Goal: Task Accomplishment & Management: Complete application form

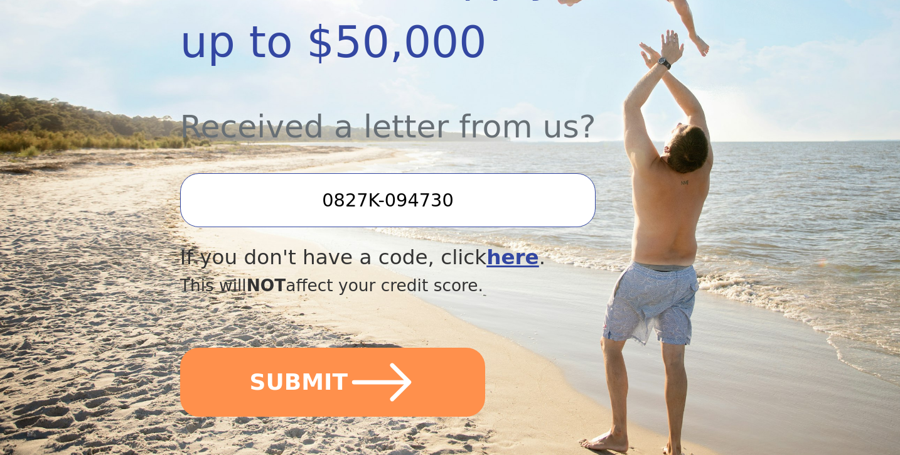
scroll to position [428, 0]
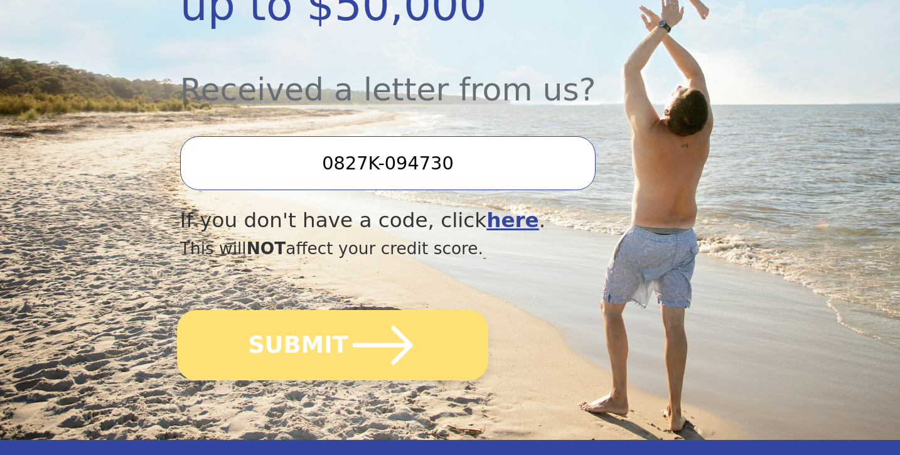
click at [385, 343] on icon "submit" at bounding box center [382, 345] width 60 height 39
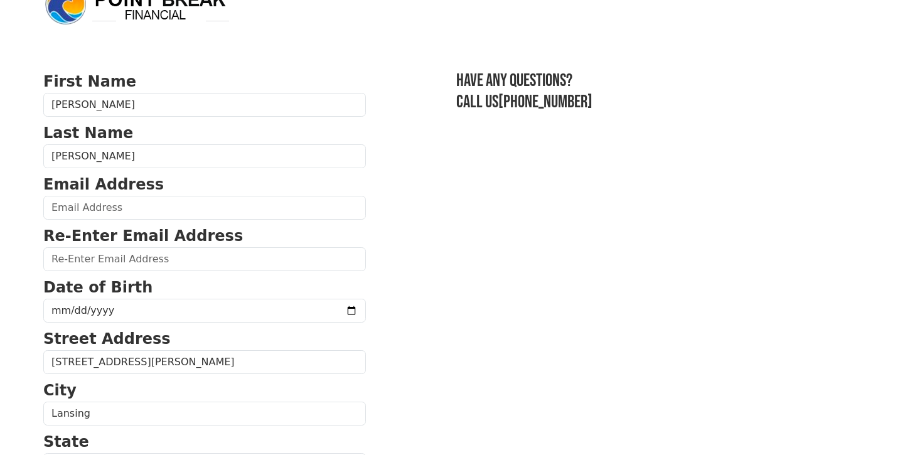
scroll to position [37, 0]
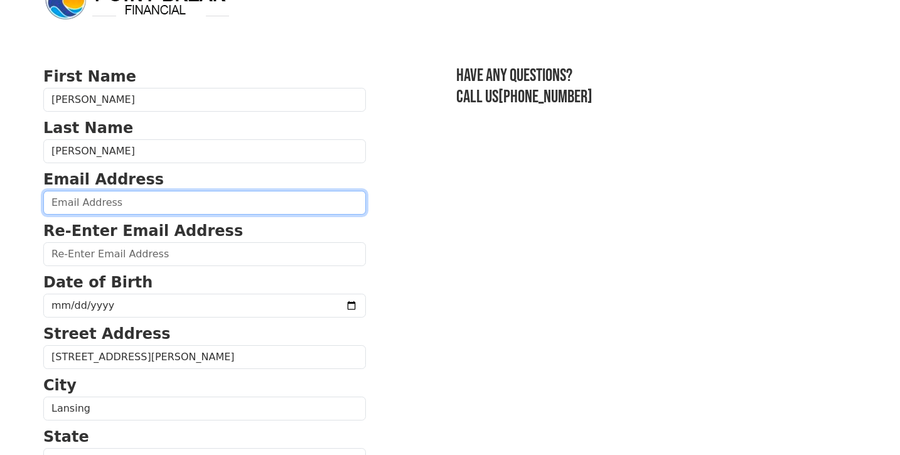
click at [260, 210] on input "email" at bounding box center [204, 203] width 323 height 24
type input "[EMAIL_ADDRESS][DOMAIN_NAME]"
type input "JoeAnn"
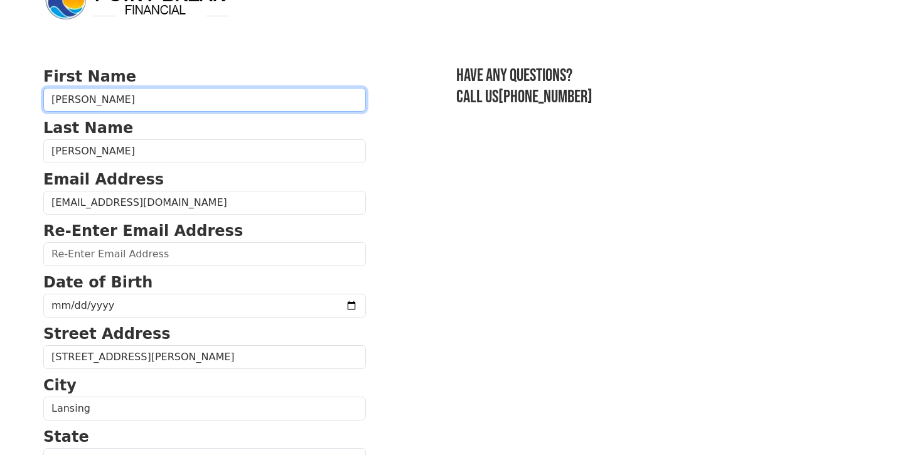
type input "joeanndnash@gmail.com"
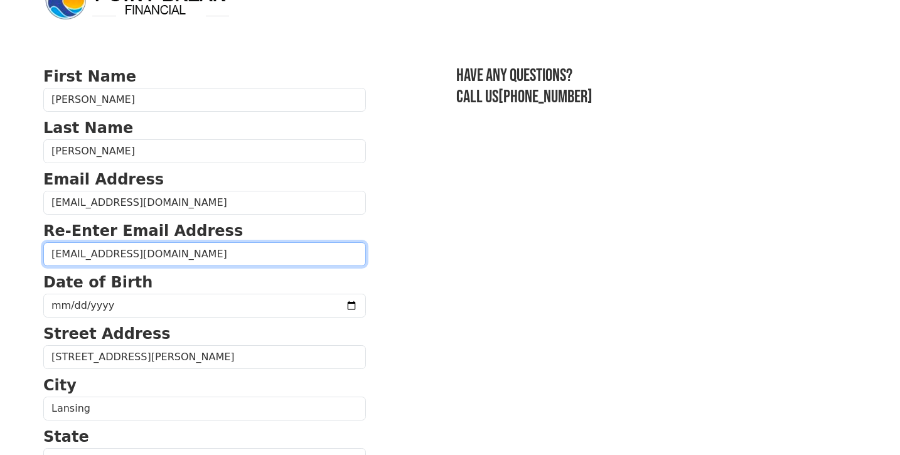
type input "LANSING"
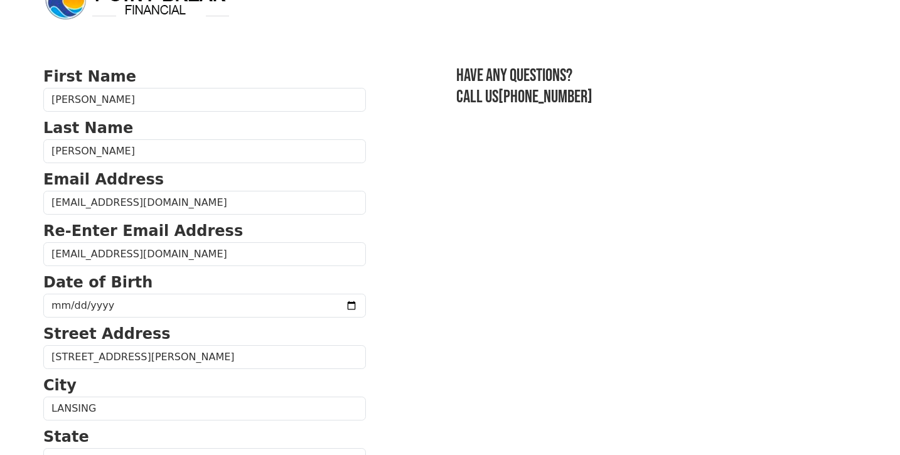
type input "60438"
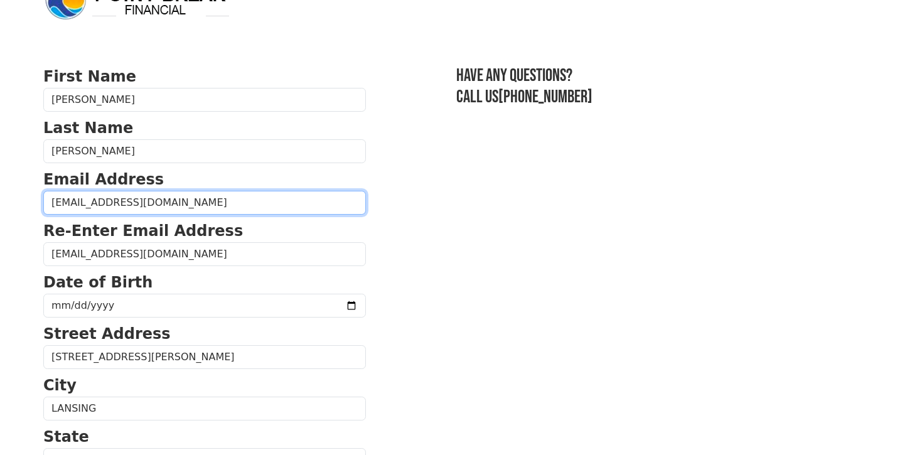
type input "(773) 972-0445"
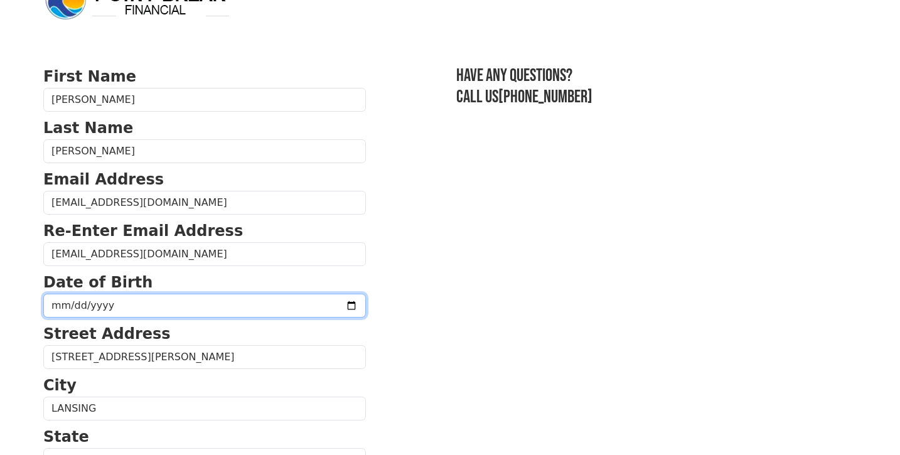
click at [222, 300] on input "date" at bounding box center [204, 306] width 323 height 24
type input "1974-01-31"
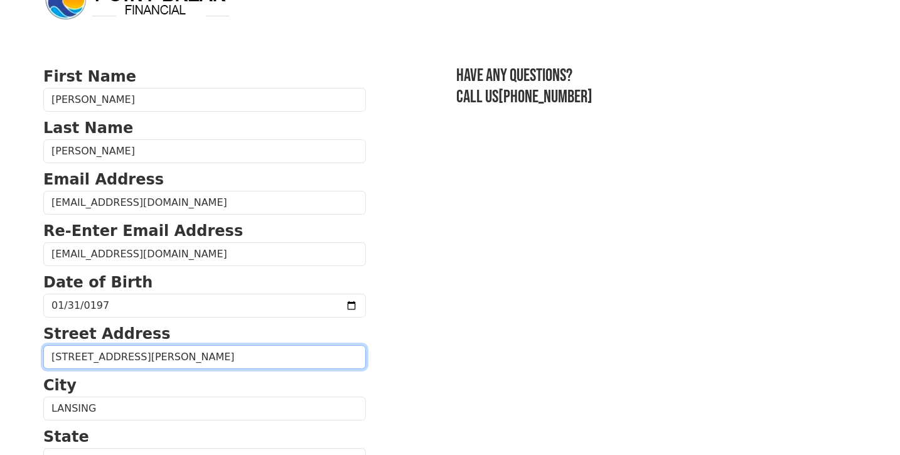
click at [244, 353] on input "17627 Wright St" at bounding box center [204, 357] width 323 height 24
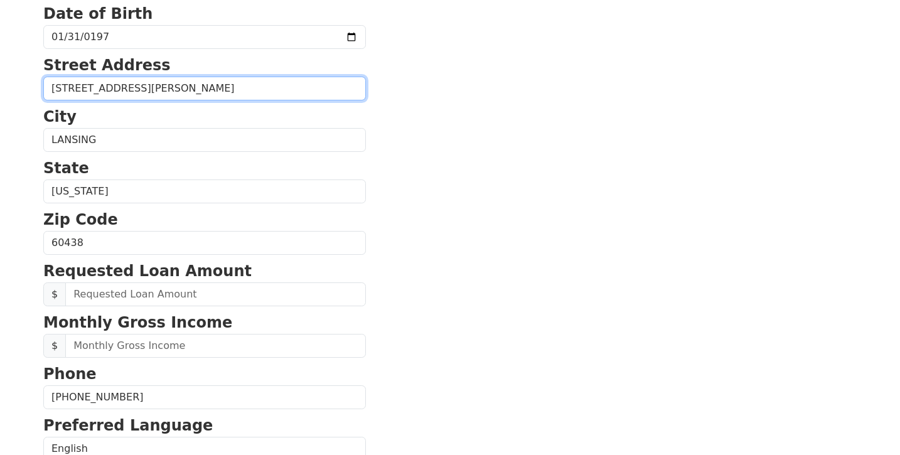
scroll to position [331, 0]
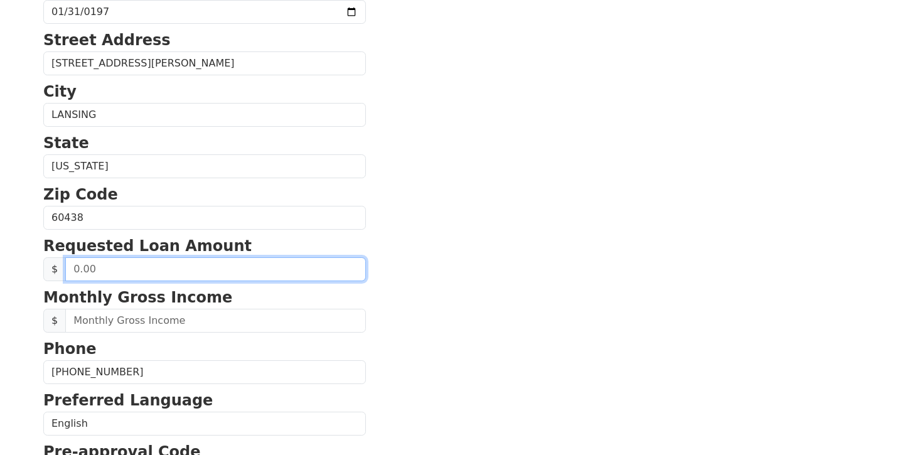
click at [224, 268] on input "text" at bounding box center [215, 269] width 301 height 24
type input "8,000.00"
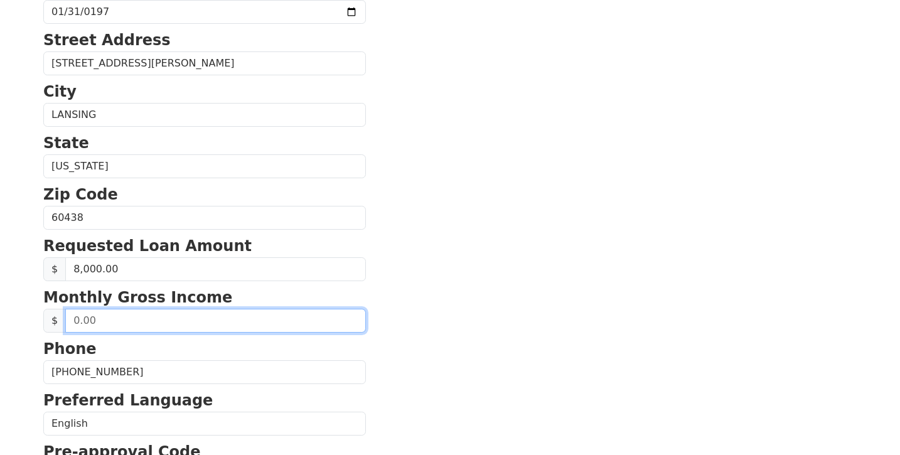
click at [171, 318] on input "text" at bounding box center [215, 321] width 301 height 24
type input "11,000.00"
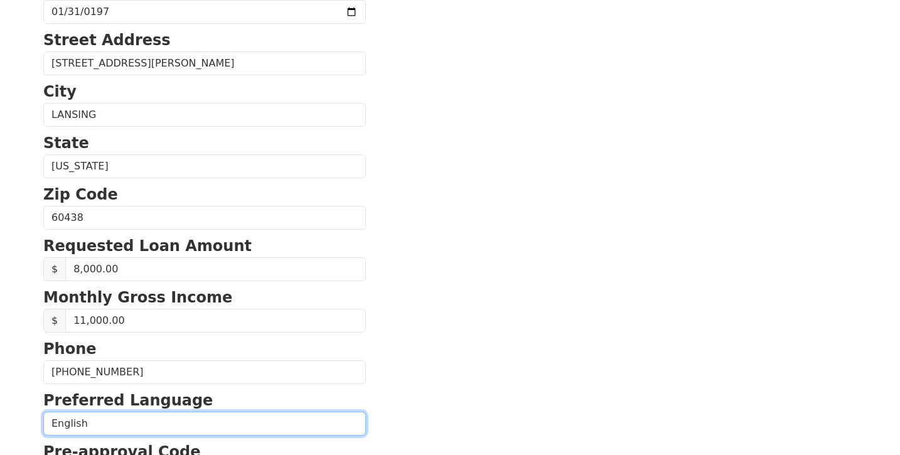
click at [175, 426] on select "English Spanish" at bounding box center [204, 424] width 323 height 24
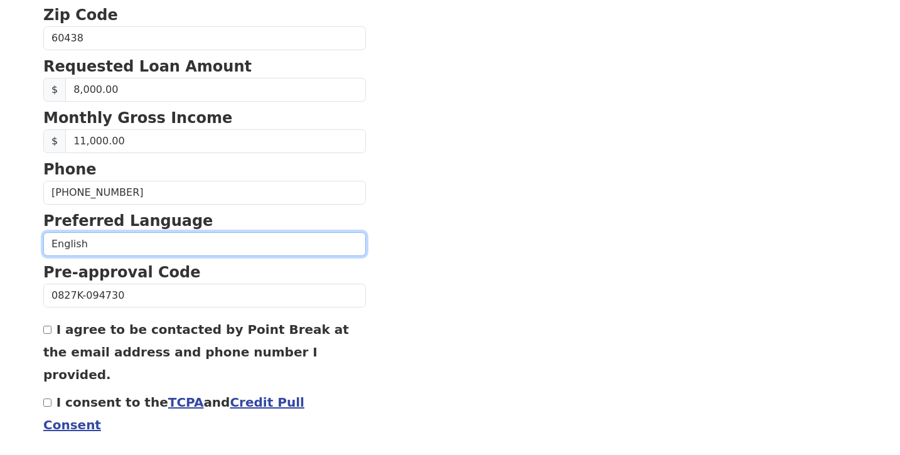
scroll to position [517, 0]
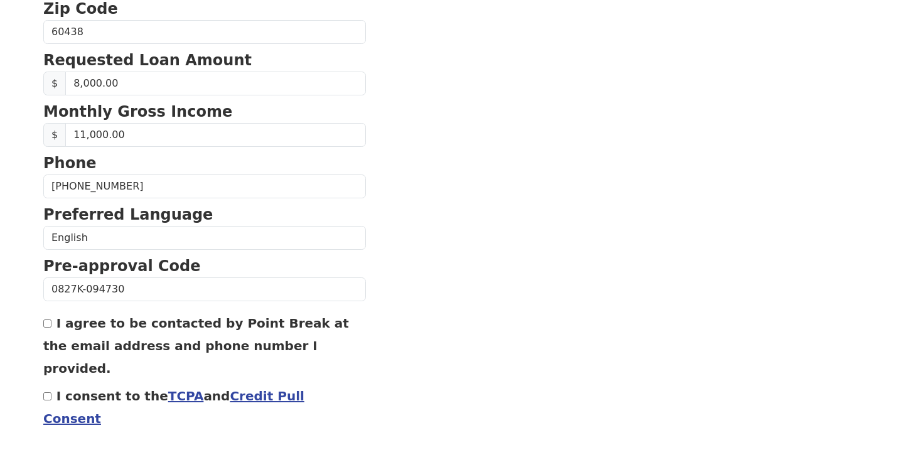
click at [46, 324] on input "I agree to be contacted by Point Break at the email address and phone number I …" at bounding box center [47, 324] width 8 height 8
checkbox input "true"
click at [50, 392] on input "I consent to the TCPA and Credit Pull Consent" at bounding box center [47, 396] width 8 height 8
checkbox input "true"
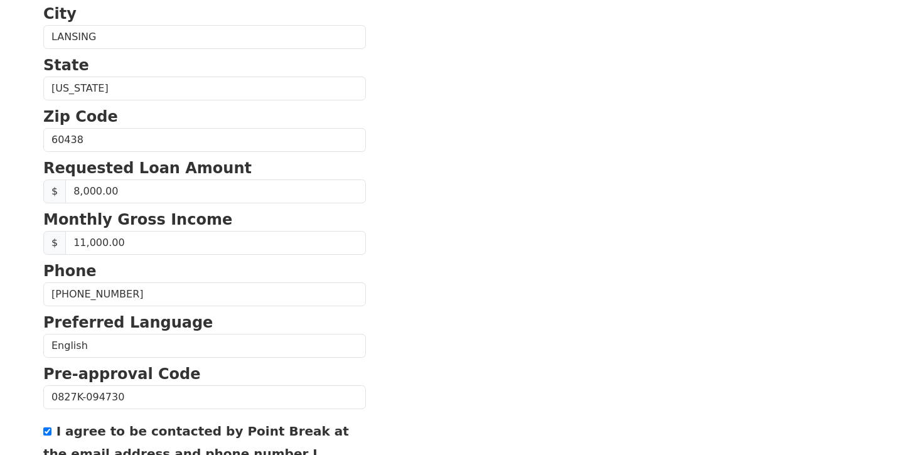
scroll to position [397, 0]
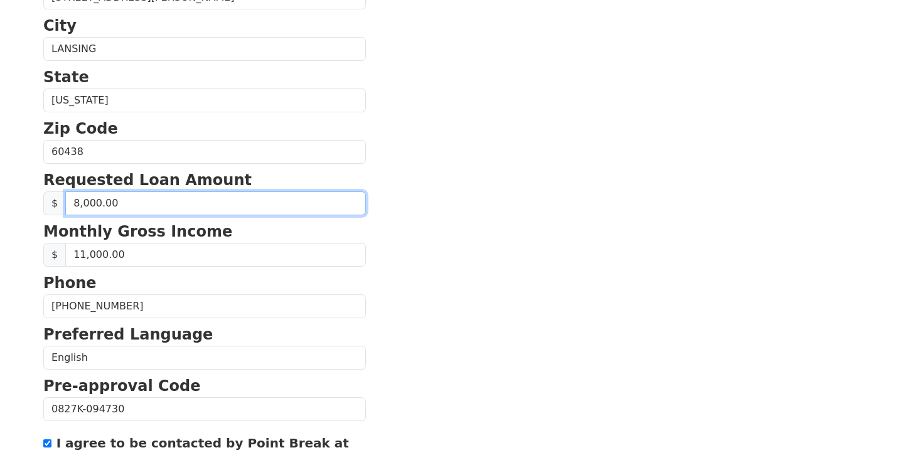
click at [77, 203] on input "8,000.00" at bounding box center [215, 204] width 301 height 24
type input "9,000.00"
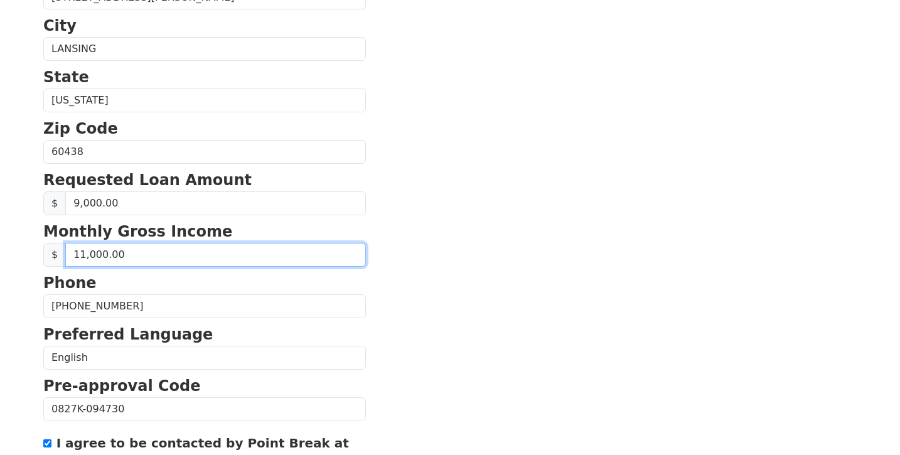
click at [319, 262] on input "11,000.00" at bounding box center [215, 255] width 301 height 24
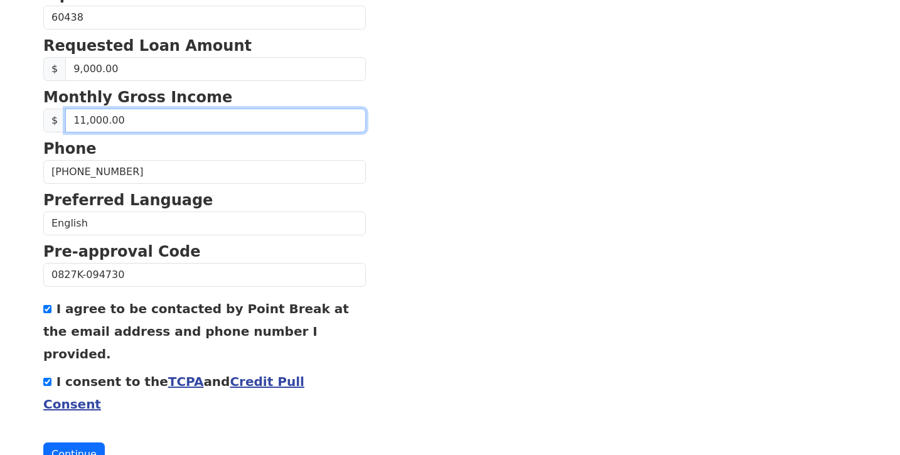
scroll to position [544, 0]
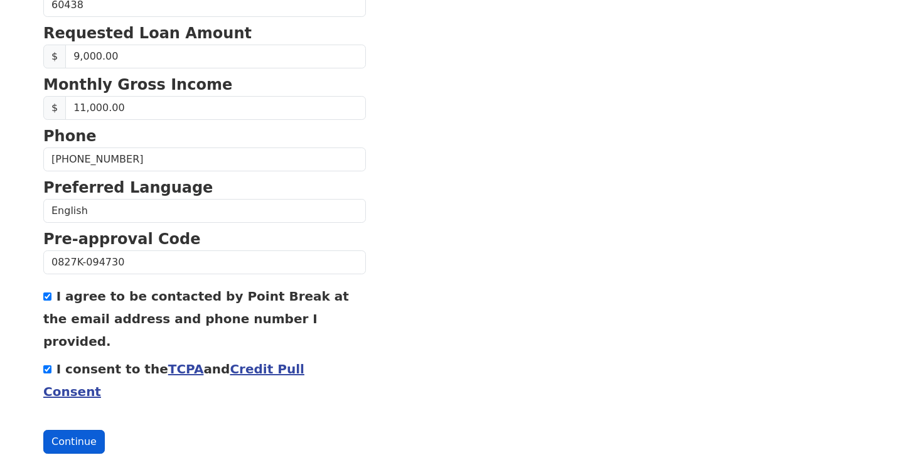
click at [80, 430] on button "Continue" at bounding box center [74, 442] width 62 height 24
